Goal: Information Seeking & Learning: Learn about a topic

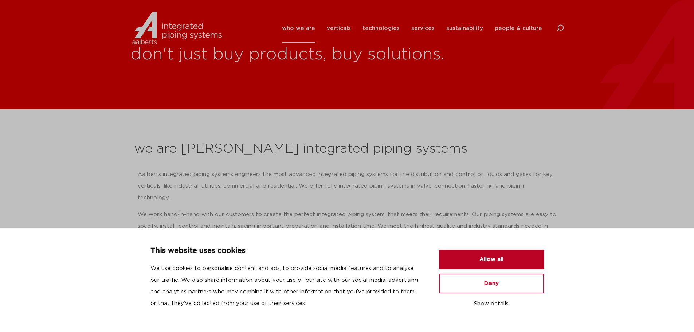
click at [479, 259] on button "Allow all" at bounding box center [491, 260] width 105 height 20
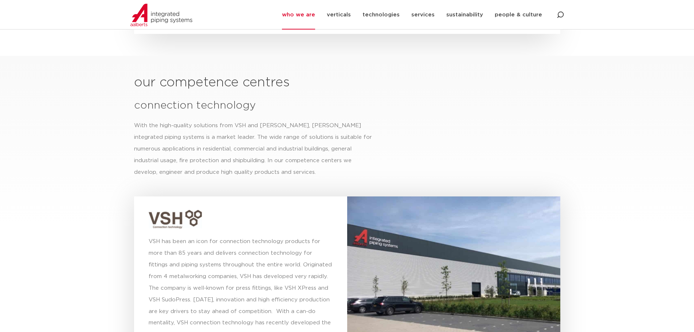
scroll to position [1931, 0]
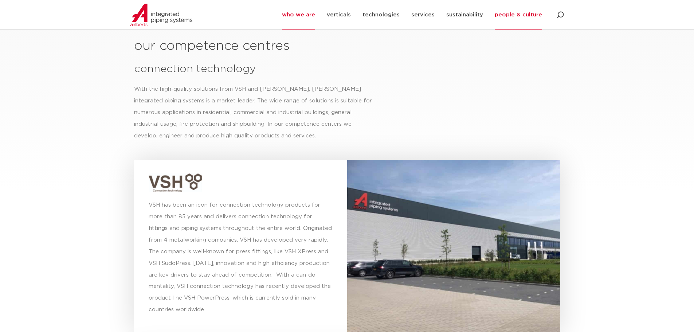
click at [528, 15] on link "people & culture" at bounding box center [518, 15] width 47 height 30
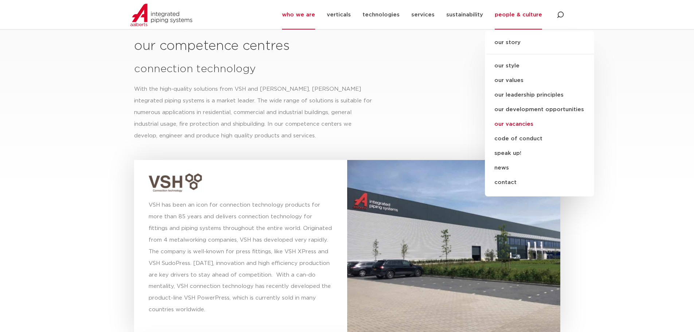
click at [517, 124] on link "our vacancies" at bounding box center [539, 124] width 109 height 15
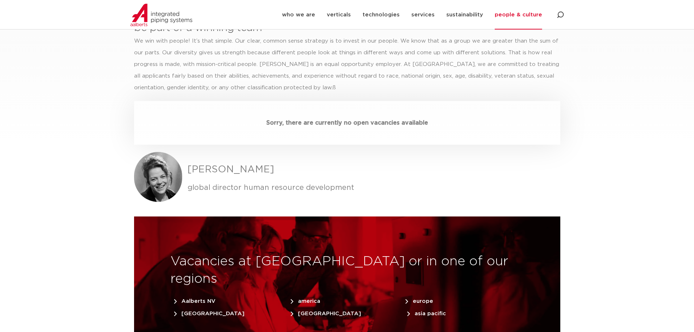
scroll to position [2041, 0]
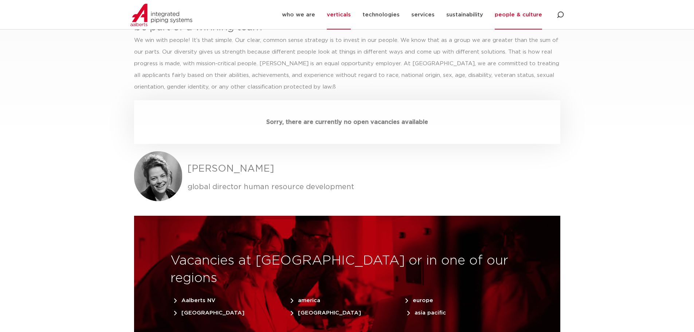
click at [344, 17] on link "verticals" at bounding box center [339, 15] width 24 height 30
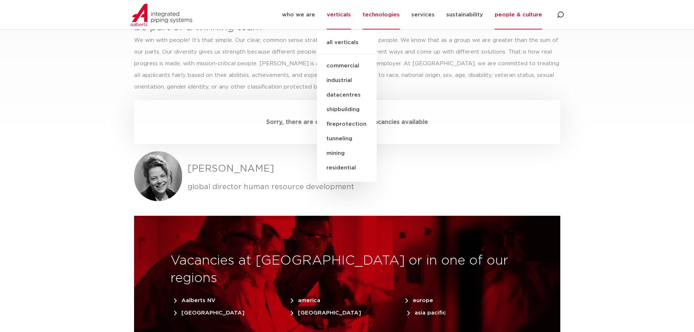
click at [382, 14] on link "technologies" at bounding box center [381, 15] width 37 height 30
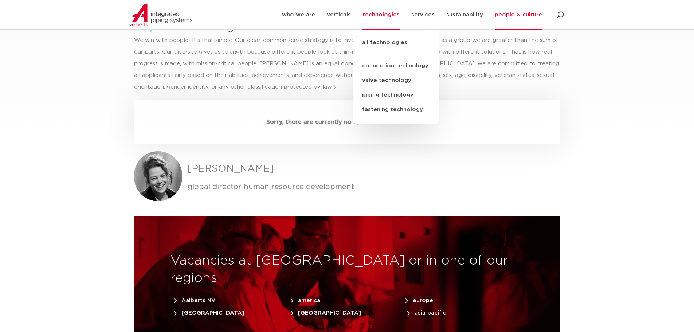
click at [148, 13] on img at bounding box center [161, 15] width 62 height 23
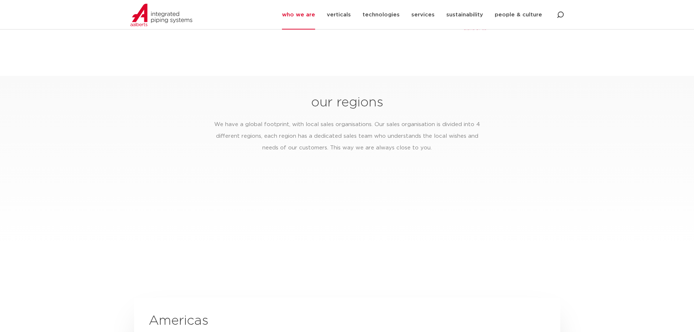
scroll to position [1130, 0]
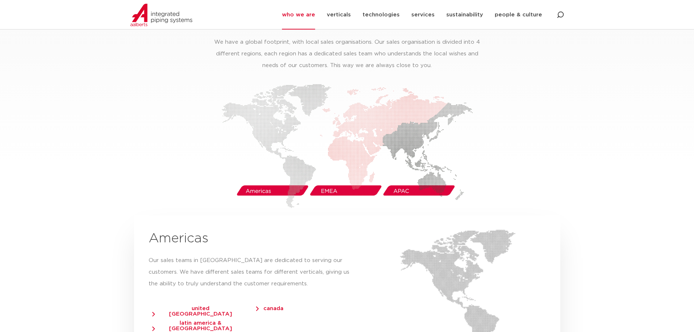
click at [259, 178] on img at bounding box center [347, 146] width 251 height 124
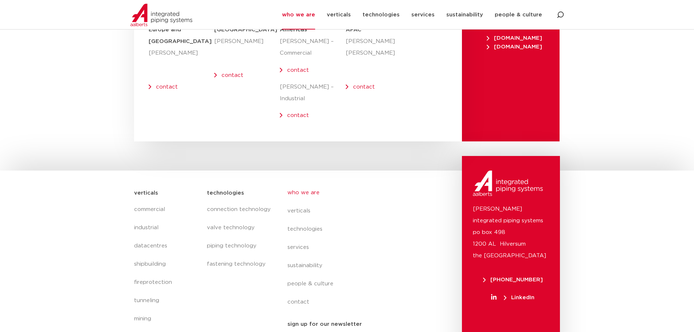
scroll to position [3001, 0]
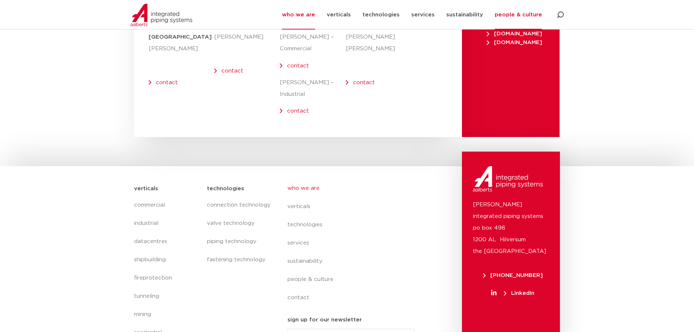
click at [510, 16] on link "people & culture" at bounding box center [518, 15] width 47 height 30
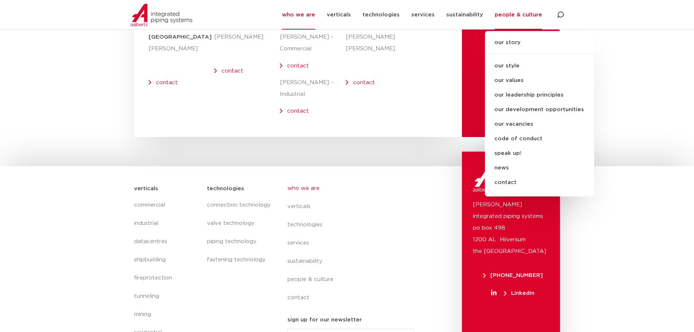
click at [513, 46] on link "our story" at bounding box center [539, 46] width 109 height 16
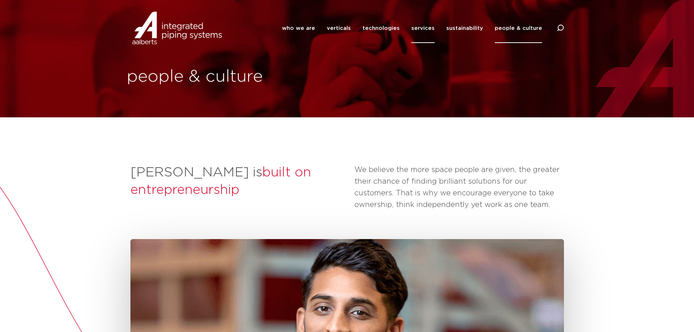
click at [427, 28] on link "services" at bounding box center [422, 28] width 23 height 30
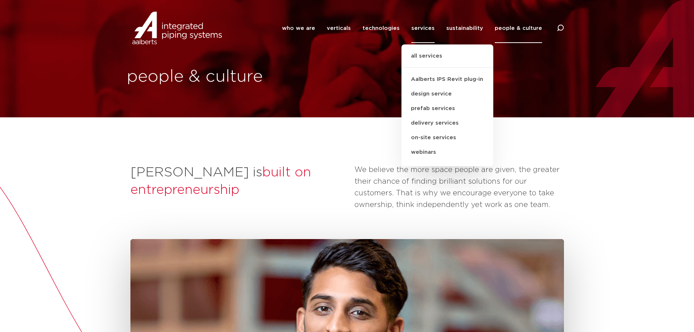
click at [32, 117] on div "people & culture" at bounding box center [347, 58] width 694 height 117
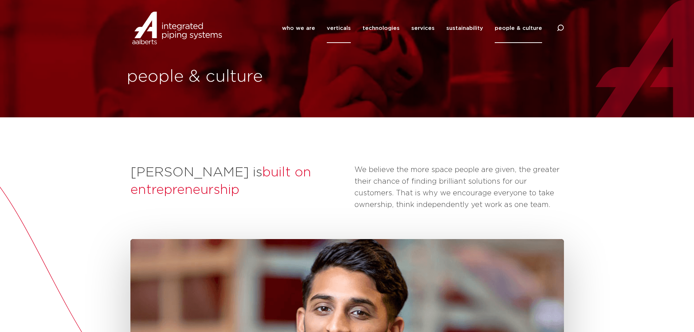
click at [339, 28] on link "verticals" at bounding box center [339, 28] width 24 height 30
